Goal: Task Accomplishment & Management: Use online tool/utility

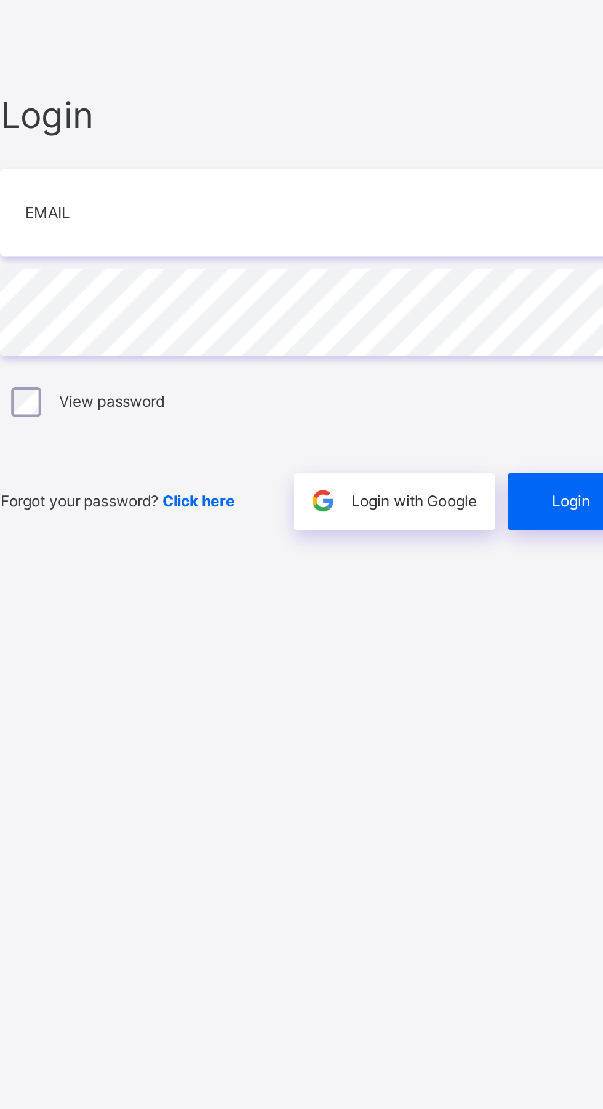
type input "**********"
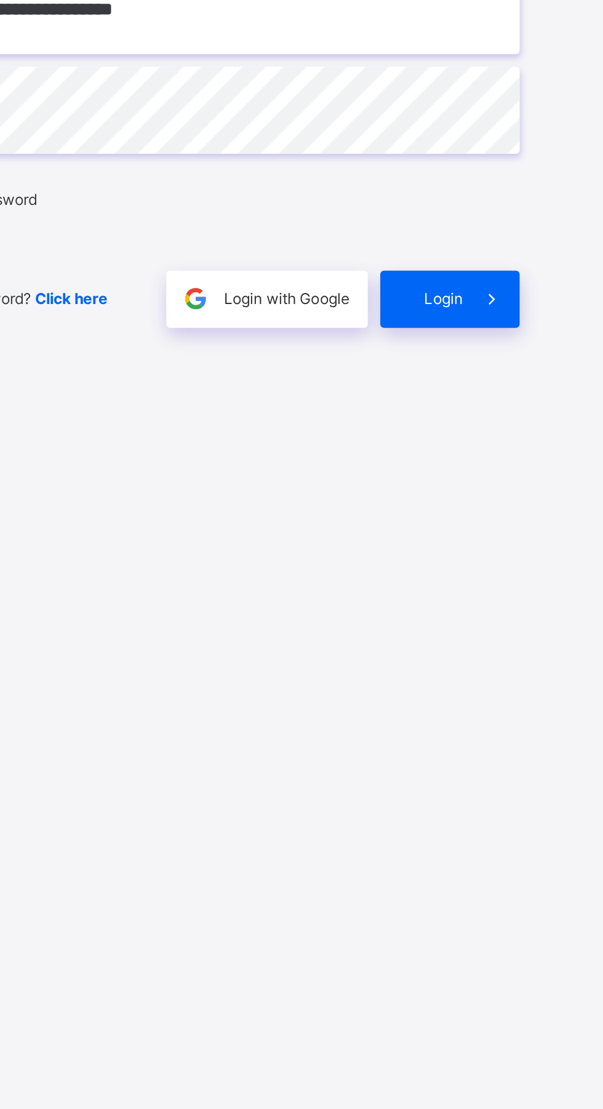
click at [517, 664] on span "Login" at bounding box center [523, 659] width 19 height 9
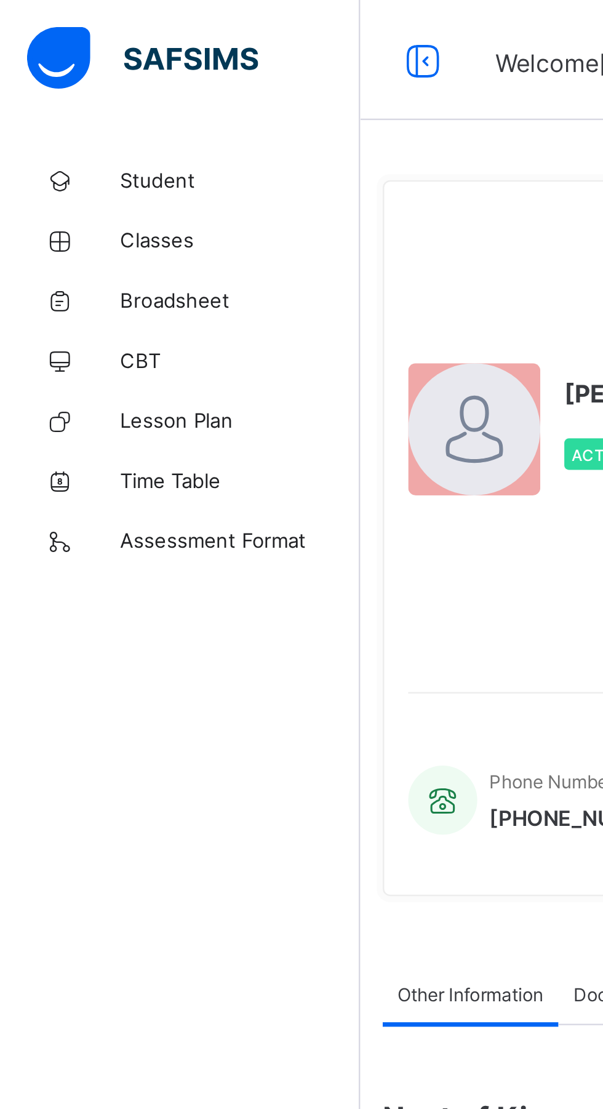
click at [54, 174] on span "Lesson Plan" at bounding box center [98, 172] width 98 height 10
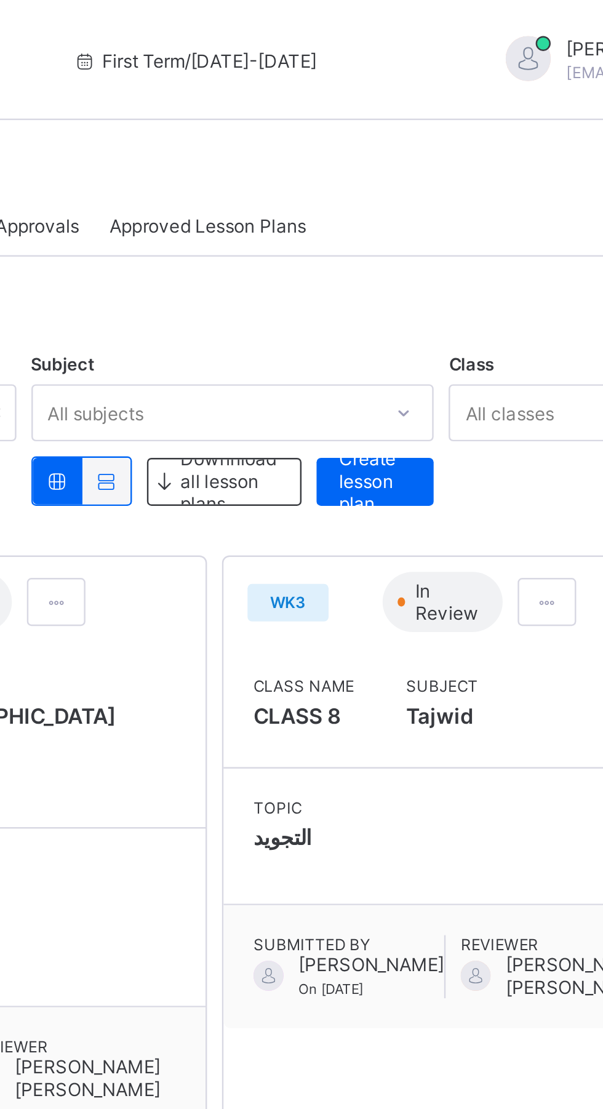
click at [424, 199] on span "Create lesson plan" at bounding box center [434, 197] width 30 height 28
